Goal: Information Seeking & Learning: Learn about a topic

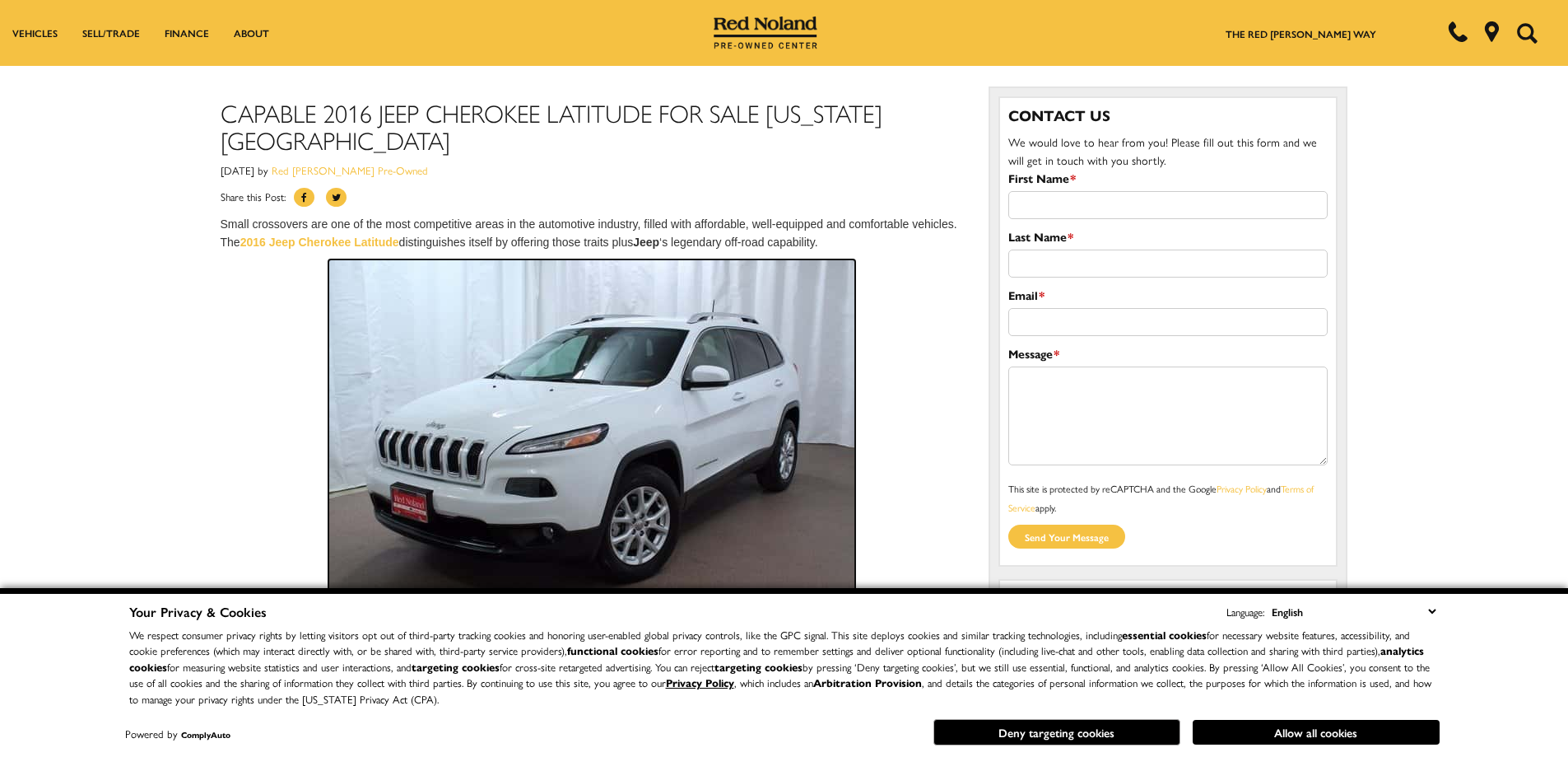
click at [752, 425] on img at bounding box center [592, 435] width 527 height 352
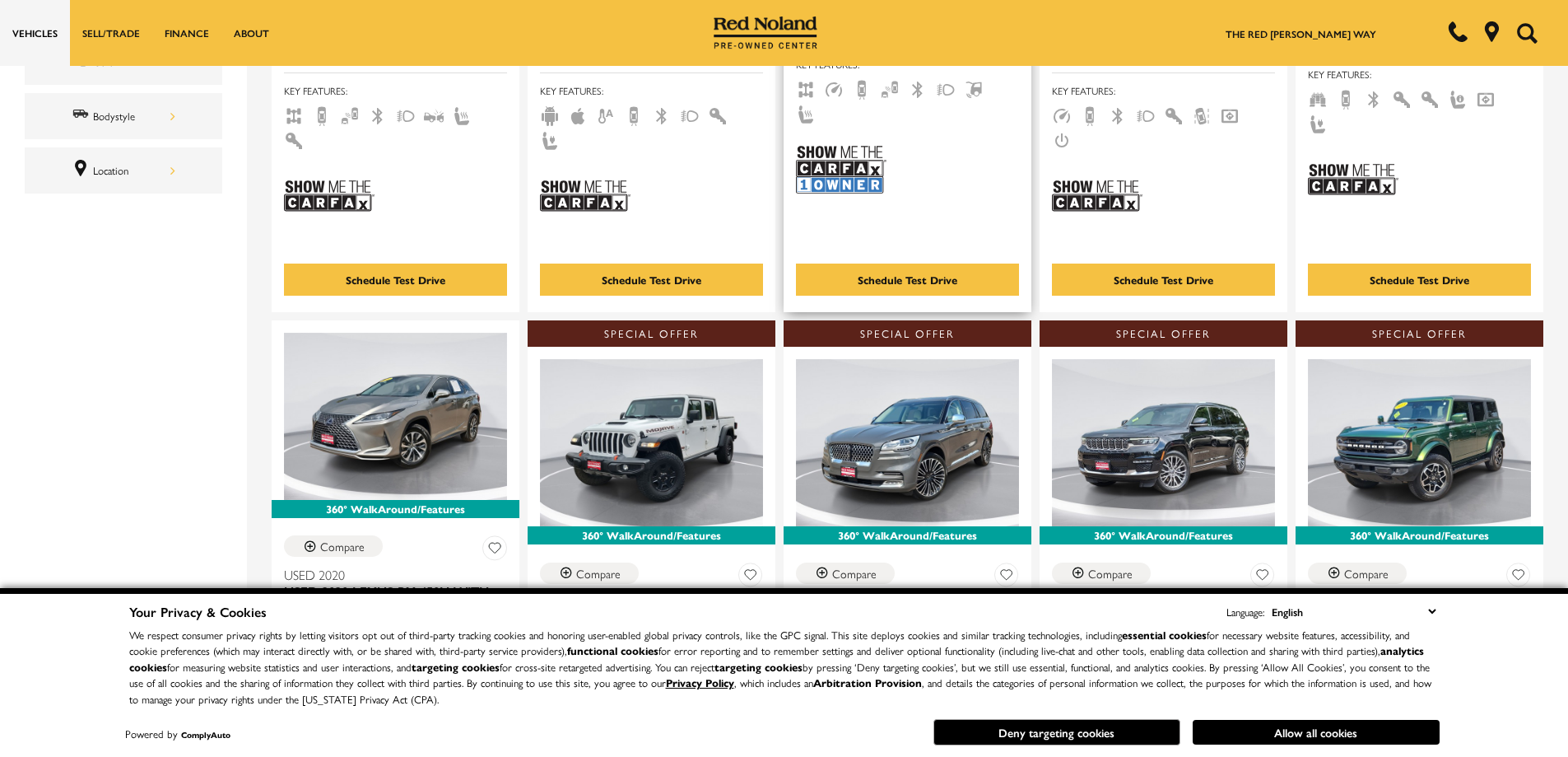
scroll to position [824, 0]
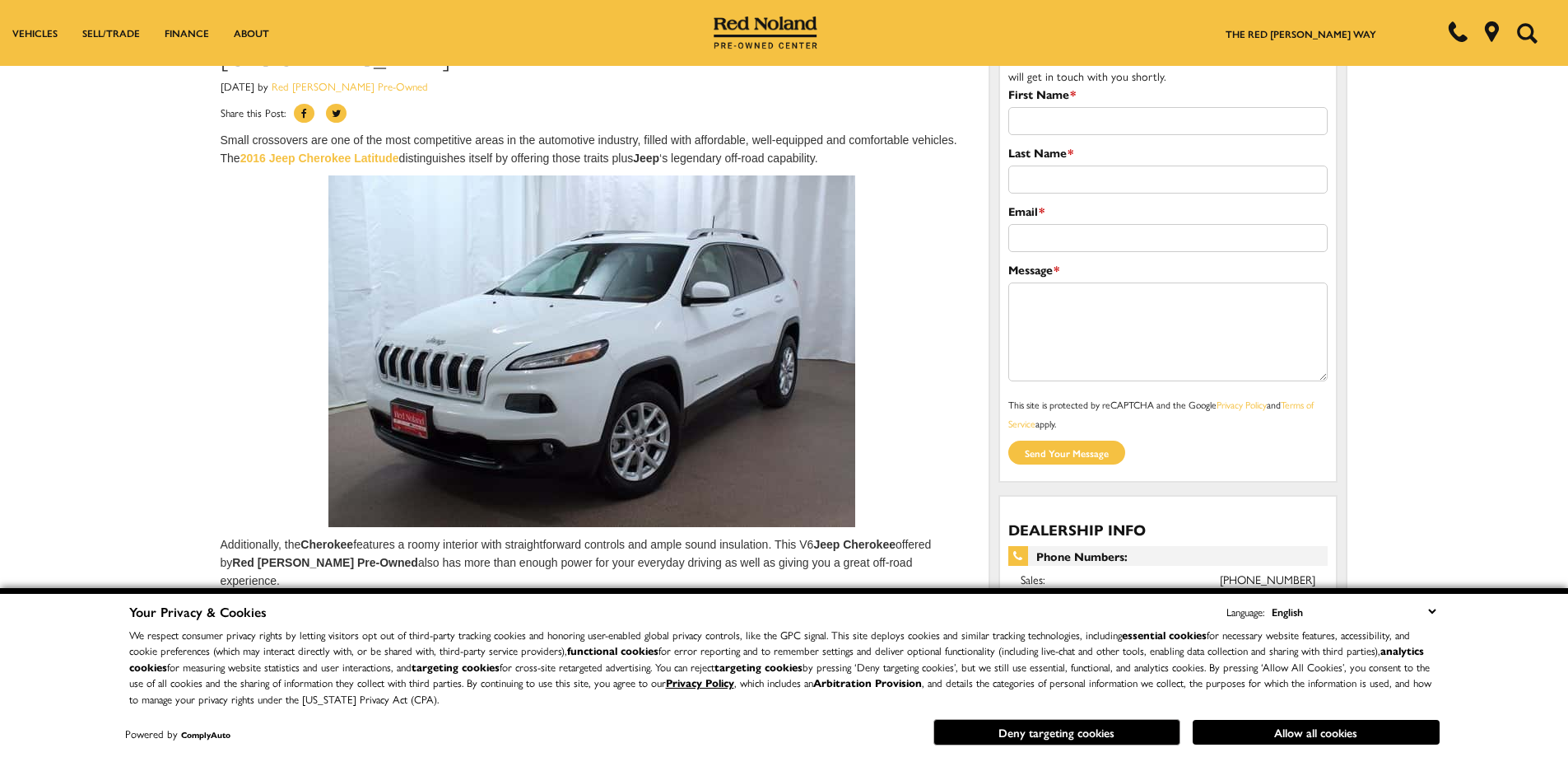
scroll to position [247, 0]
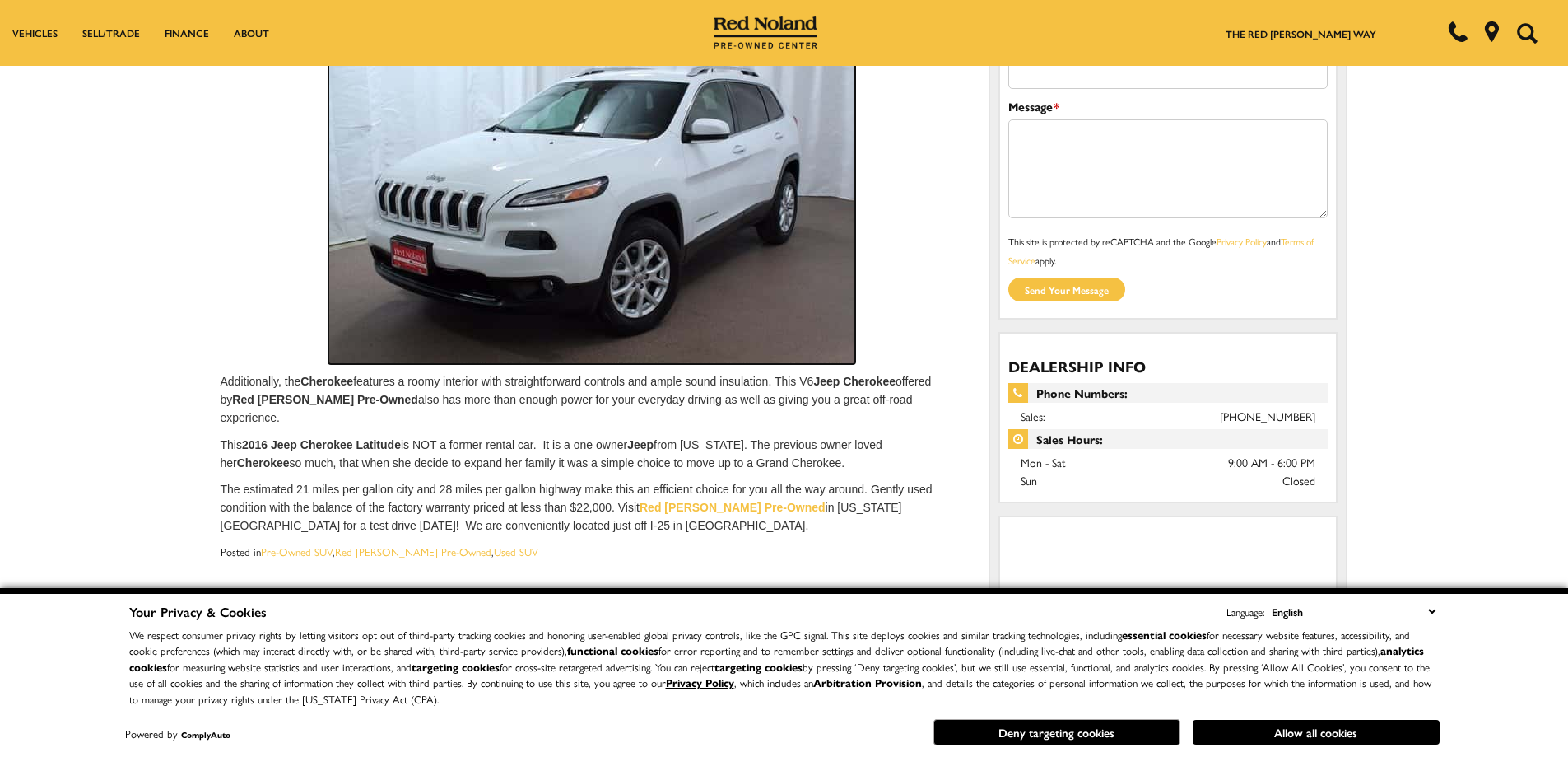
click at [713, 267] on img at bounding box center [592, 188] width 527 height 352
